Goal: Task Accomplishment & Management: Complete application form

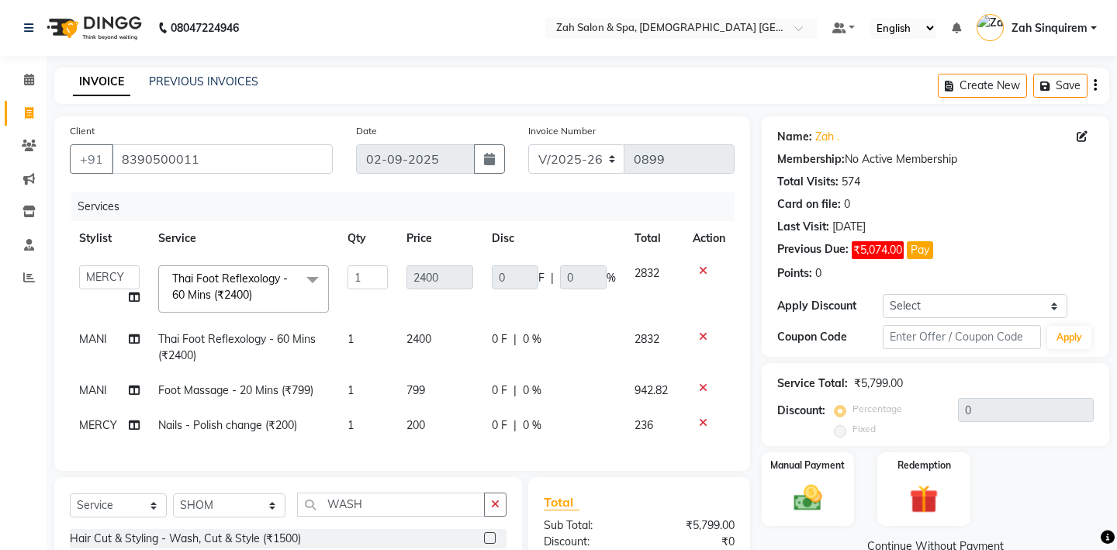
select select "5613"
select select "38271"
select select "service"
select select "38259"
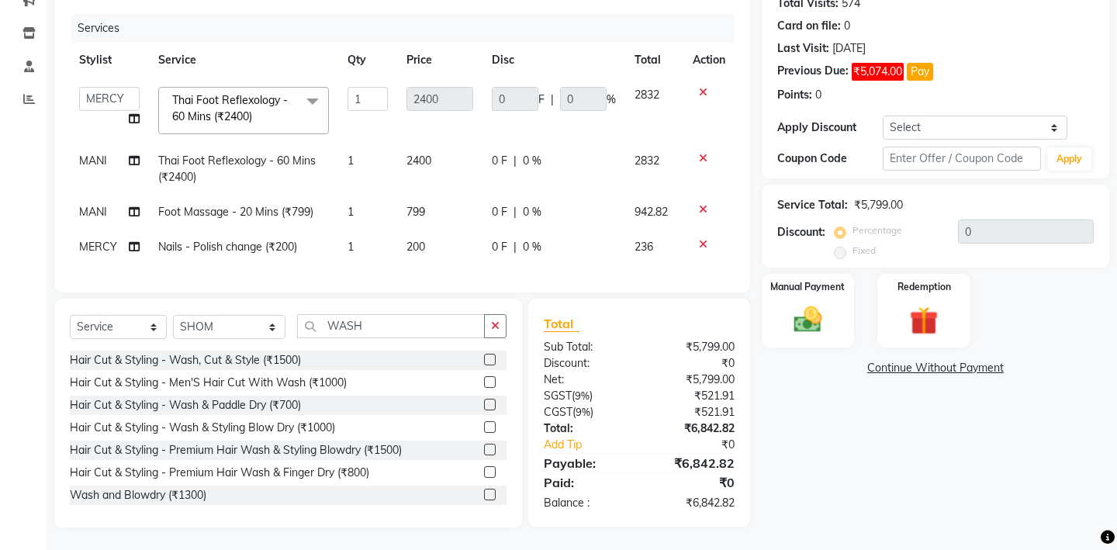
scroll to position [28, 0]
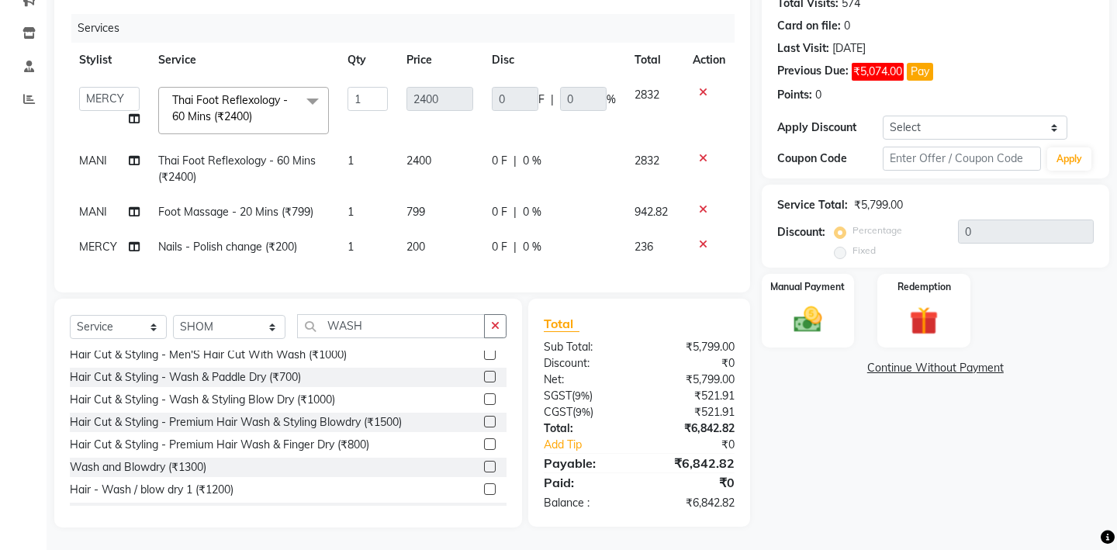
click at [492, 373] on label at bounding box center [490, 377] width 12 height 12
click at [492, 373] on input "checkbox" at bounding box center [489, 377] width 10 height 10
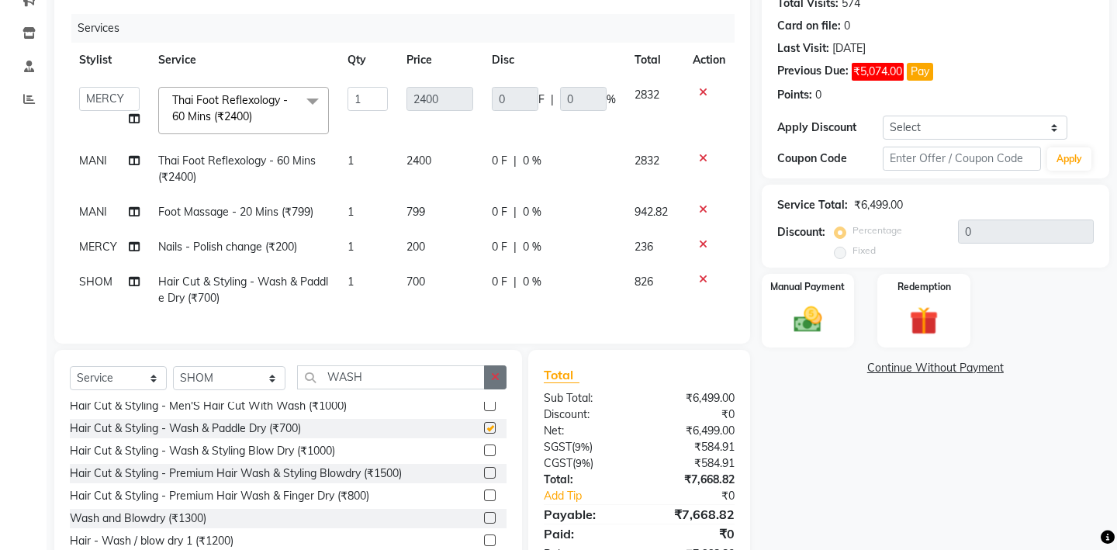
checkbox input "false"
click at [495, 374] on icon "button" at bounding box center [495, 377] width 9 height 11
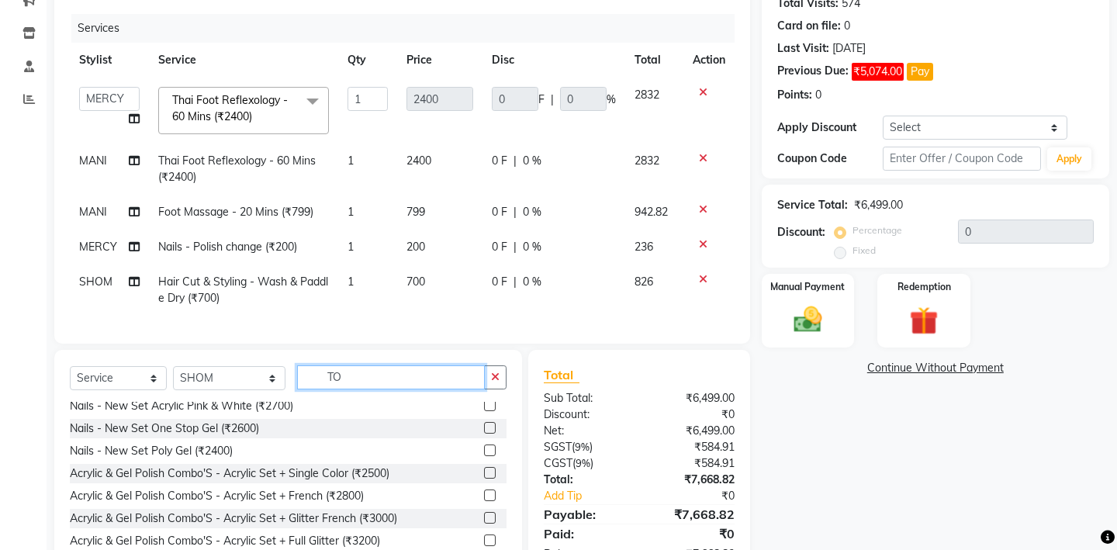
scroll to position [0, 0]
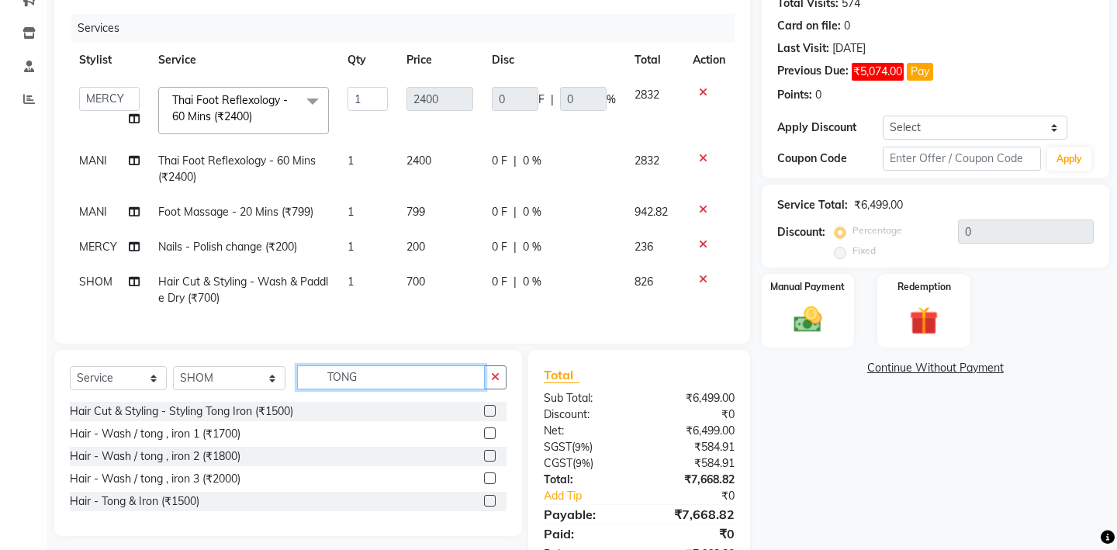
type input "TONG"
click at [492, 410] on label at bounding box center [490, 411] width 12 height 12
click at [492, 410] on input "checkbox" at bounding box center [489, 411] width 10 height 10
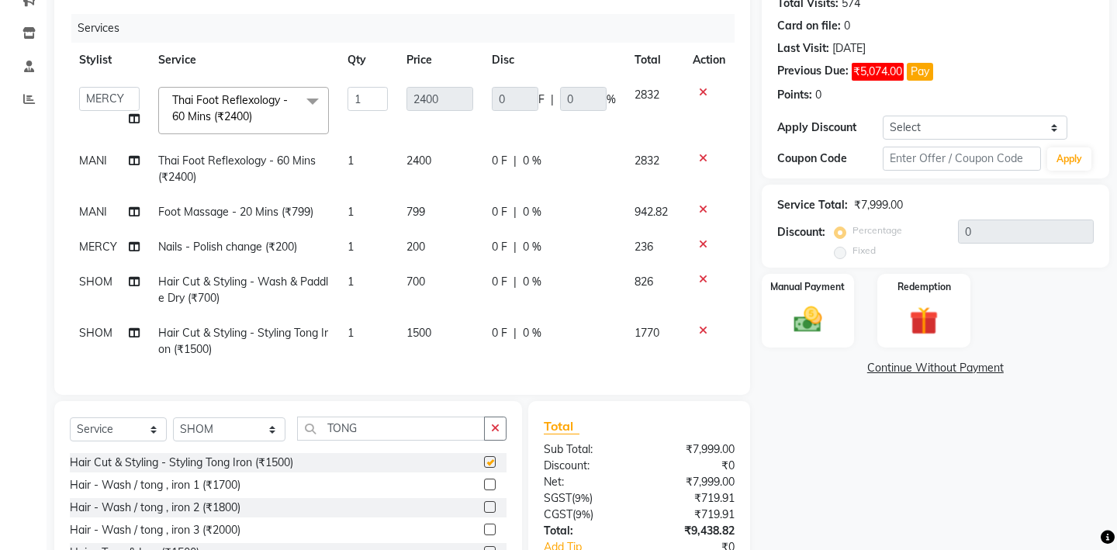
checkbox input "false"
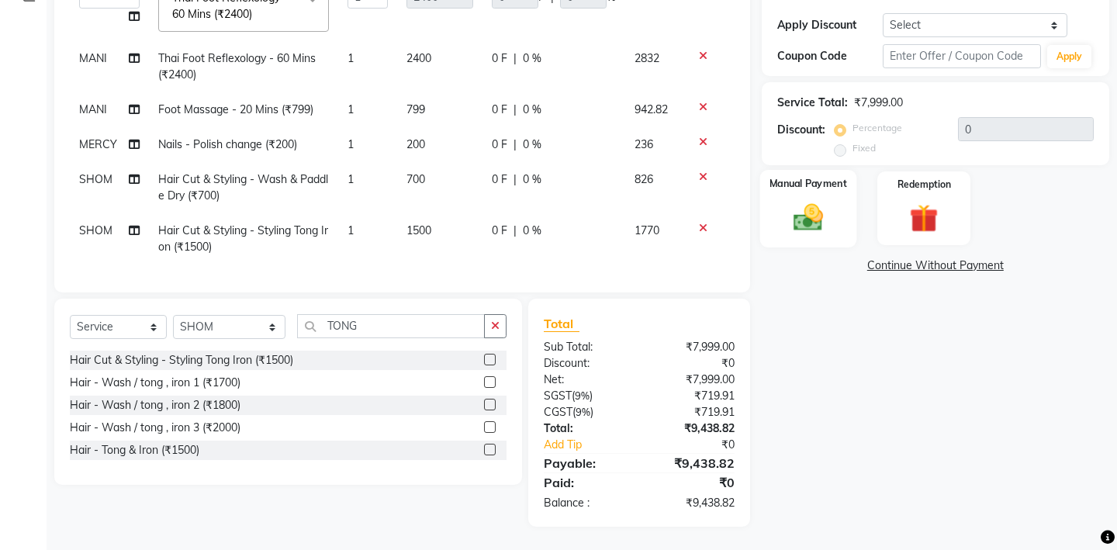
click at [832, 195] on div "Manual Payment" at bounding box center [807, 208] width 96 height 77
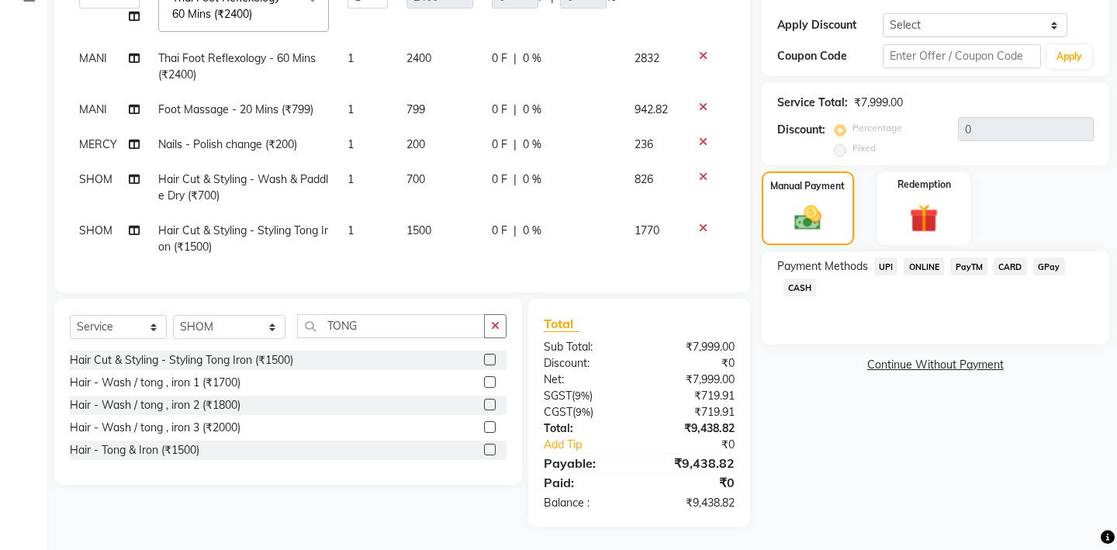
click at [887, 258] on span "UPI" at bounding box center [886, 267] width 24 height 18
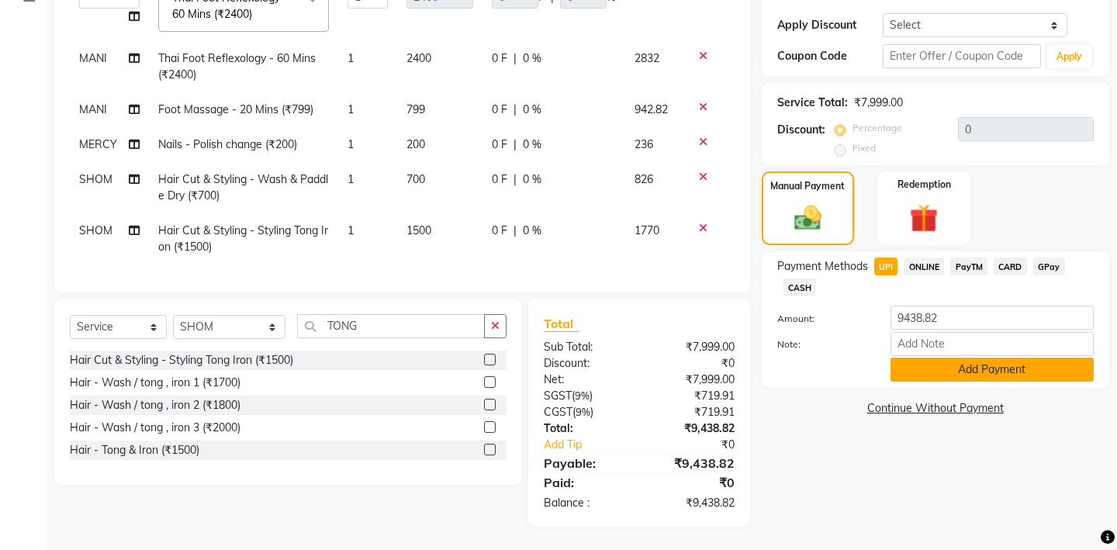
click at [932, 358] on button "Add Payment" at bounding box center [991, 370] width 203 height 24
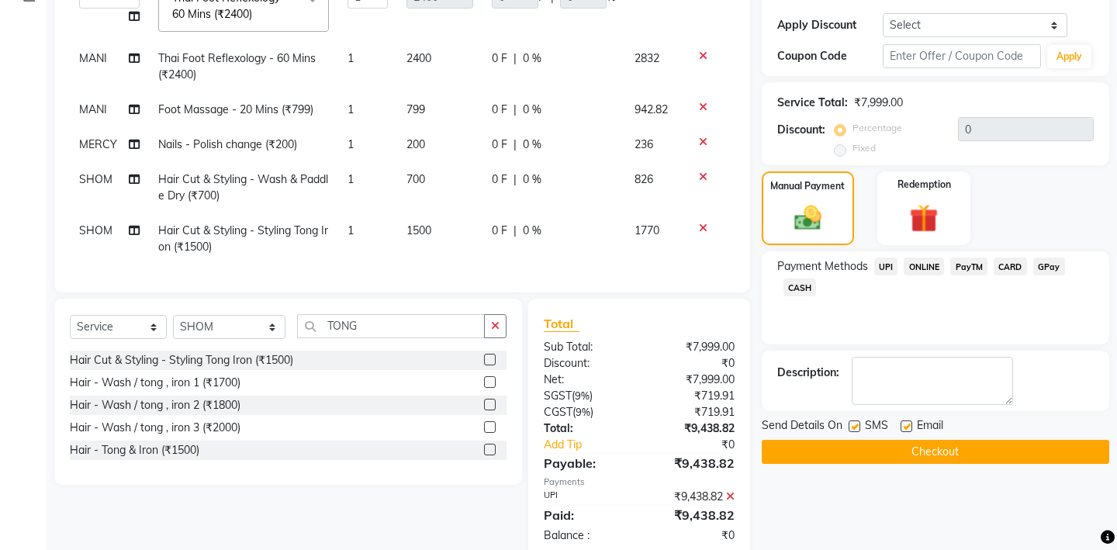
scroll to position [313, 0]
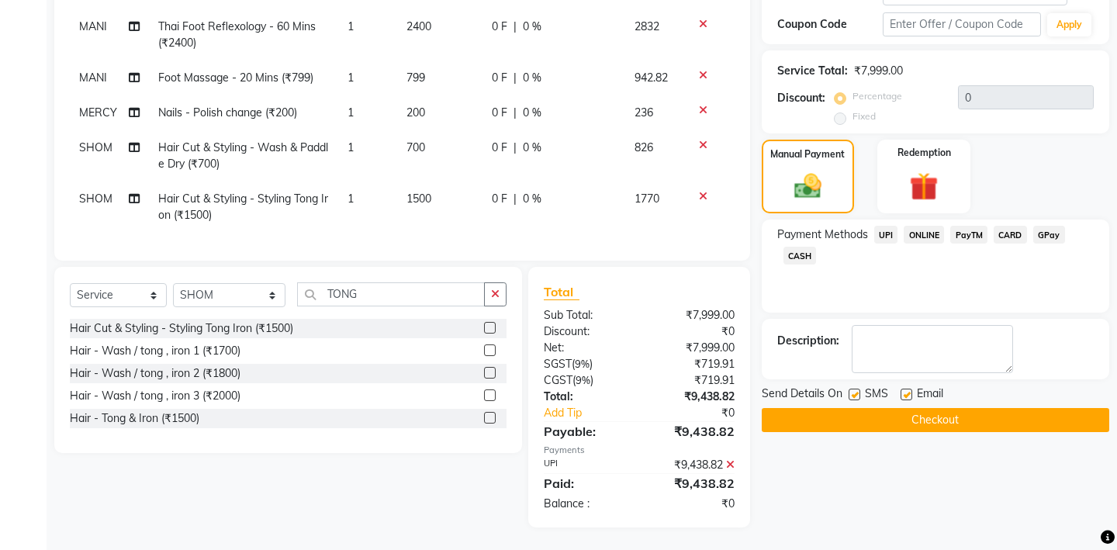
click at [887, 408] on button "Checkout" at bounding box center [935, 420] width 347 height 24
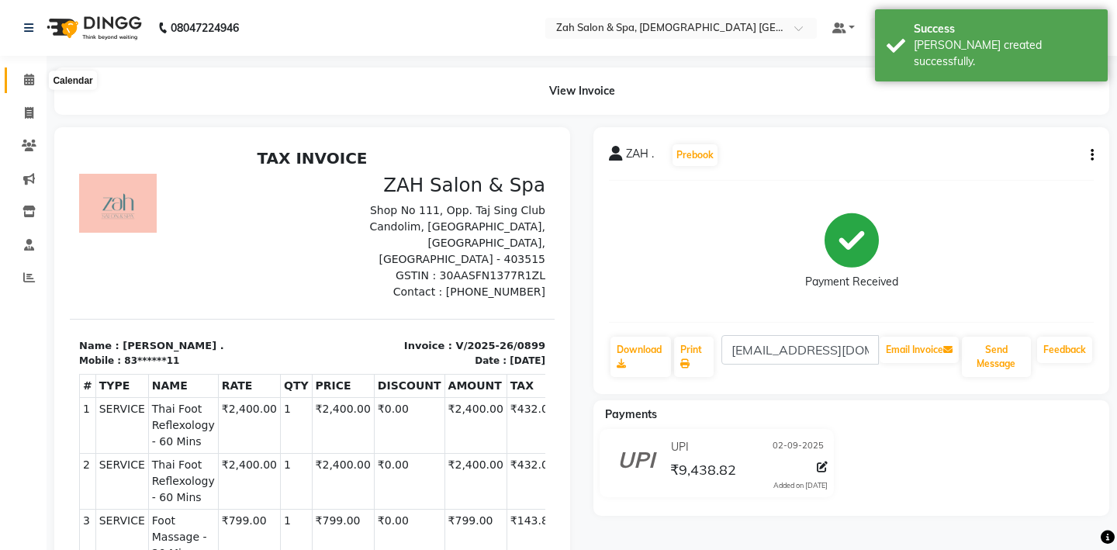
click at [26, 77] on icon at bounding box center [29, 80] width 10 height 12
